Goal: Book appointment/travel/reservation

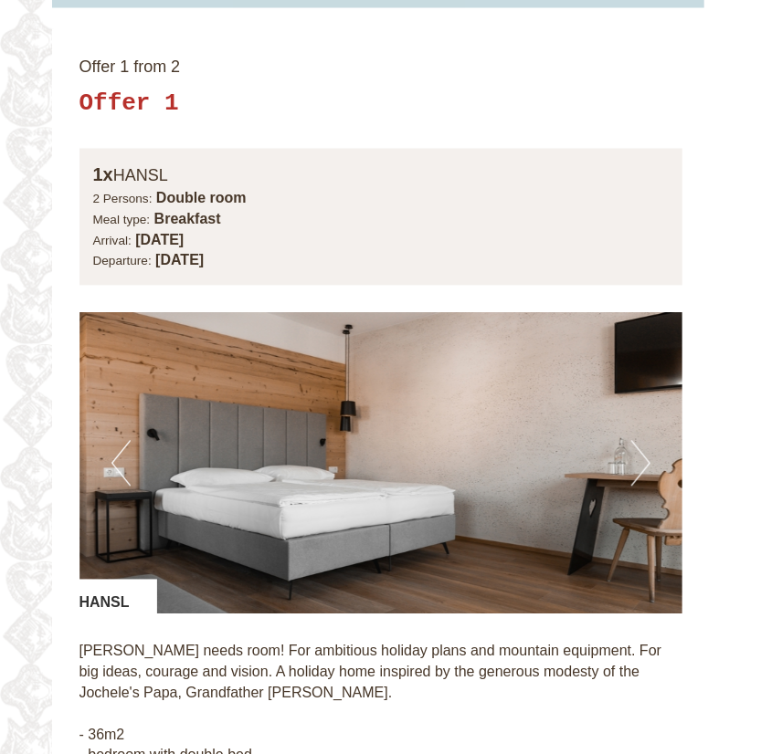
scroll to position [1128, 0]
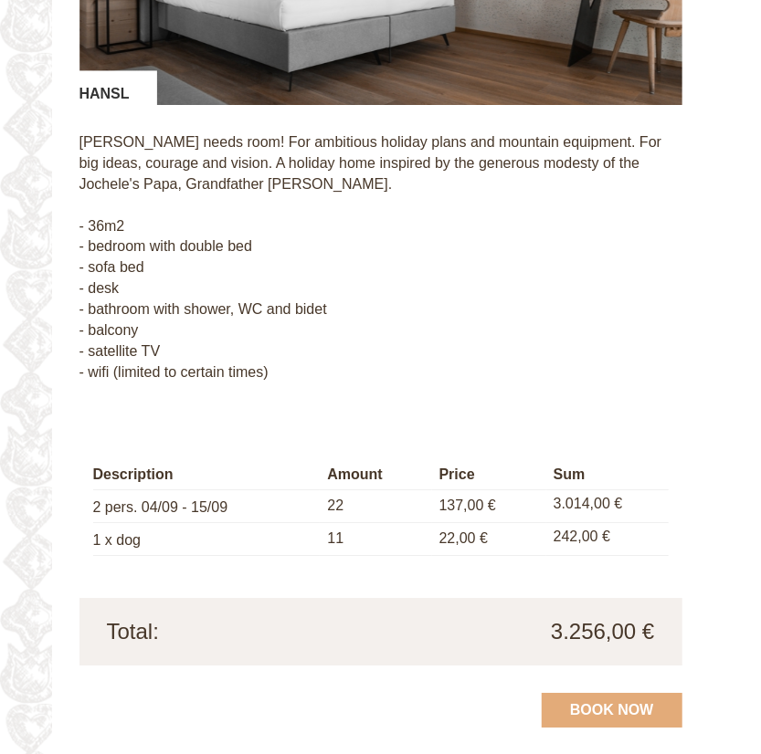
scroll to position [1639, 0]
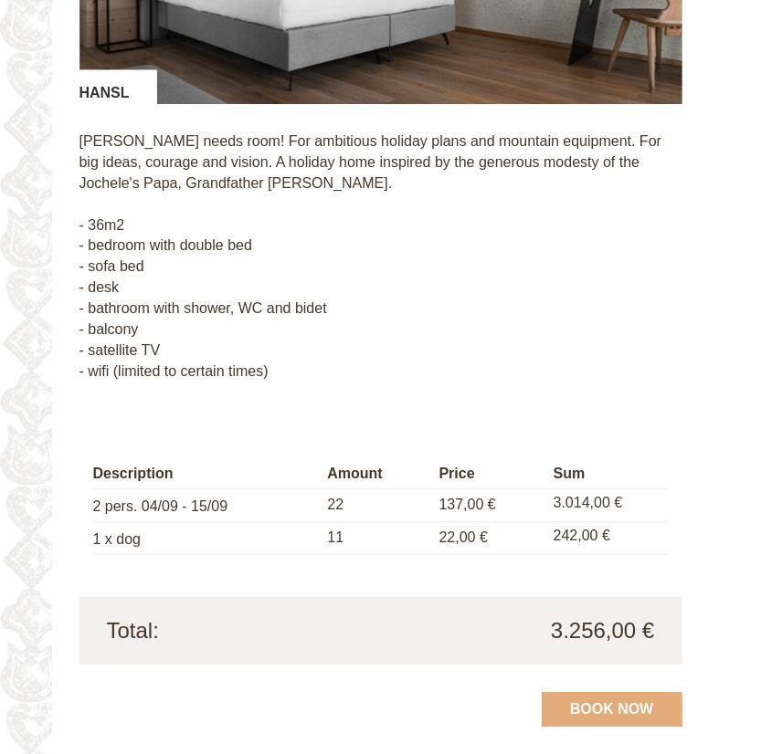
click at [572, 241] on p "[PERSON_NAME] needs room! For ambitious holiday plans and mountain equipment. F…" at bounding box center [380, 257] width 603 height 250
click at [637, 230] on p "[PERSON_NAME] needs room! For ambitious holiday plans and mountain equipment. F…" at bounding box center [380, 257] width 603 height 250
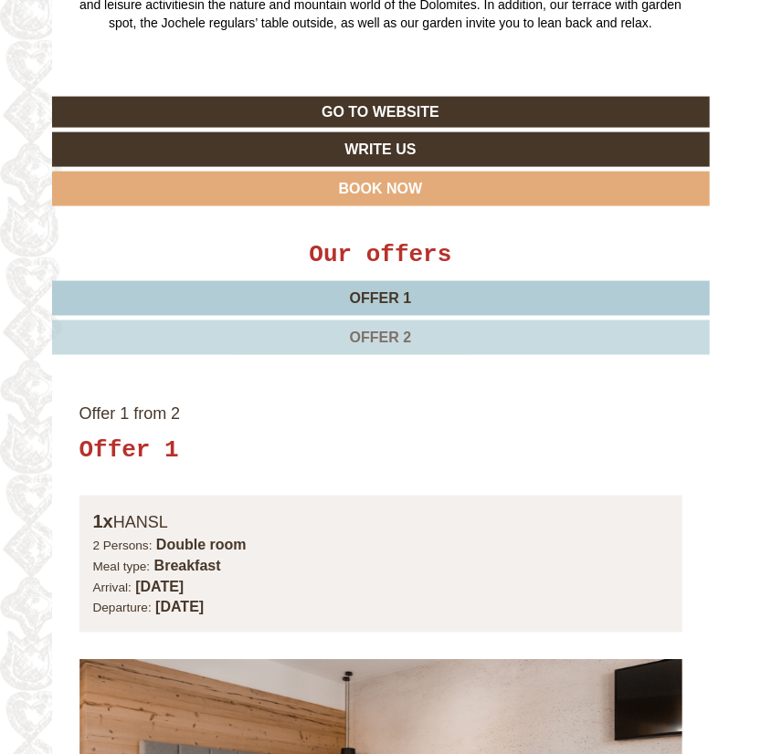
scroll to position [802, 0]
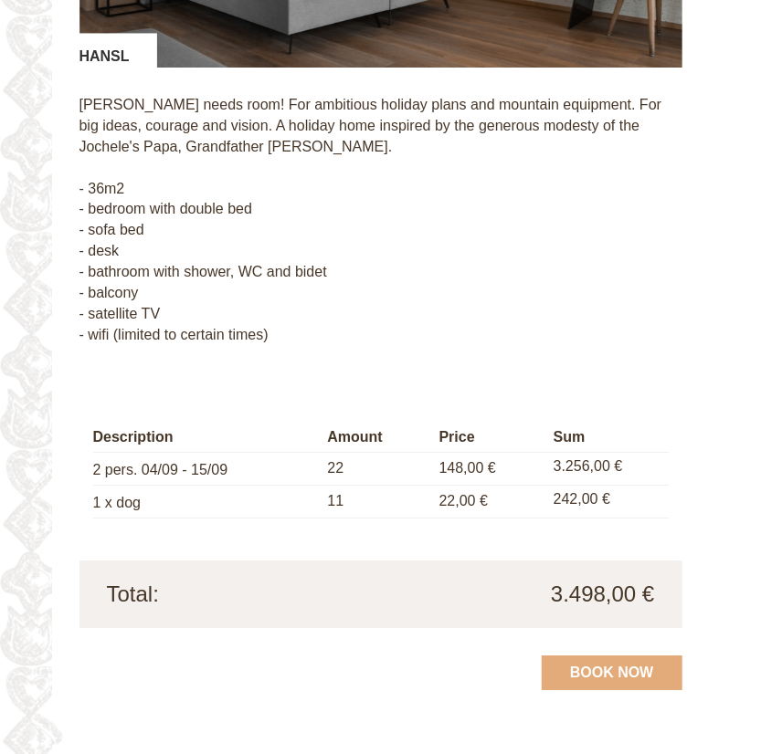
scroll to position [1660, 0]
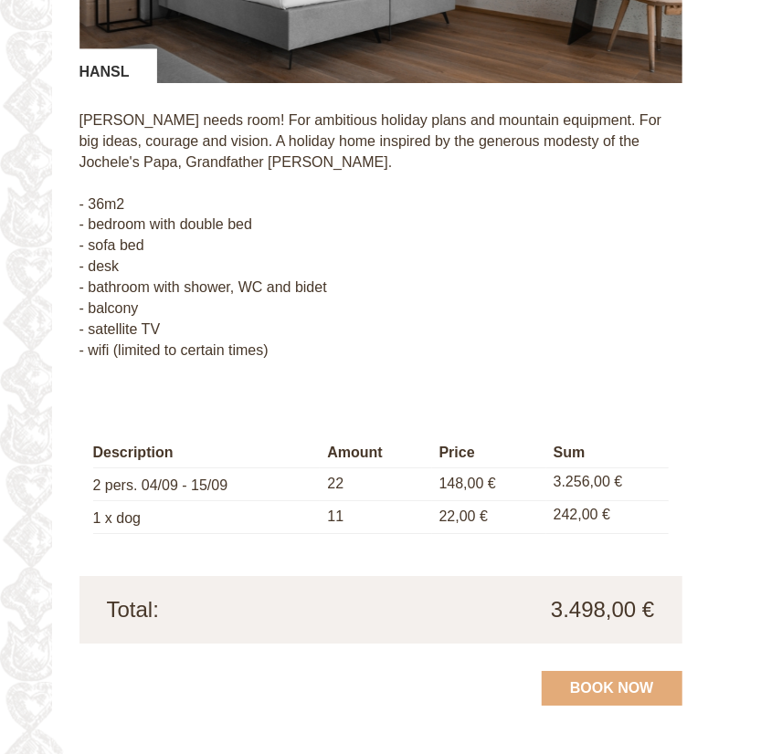
click at [426, 325] on p "[PERSON_NAME] needs room! For ambitious holiday plans and mountain equipment. F…" at bounding box center [380, 236] width 603 height 250
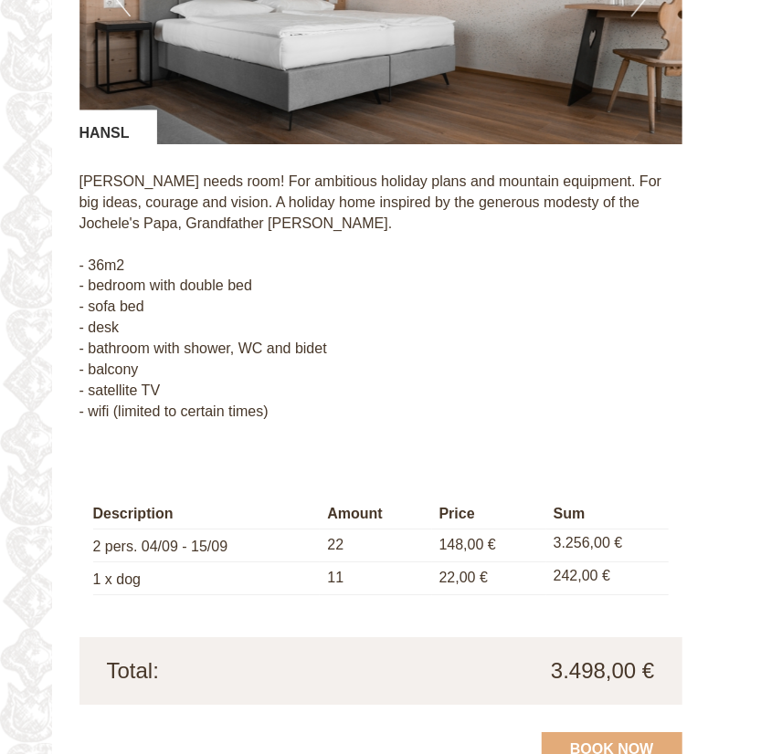
scroll to position [1624, 0]
